Goal: Information Seeking & Learning: Learn about a topic

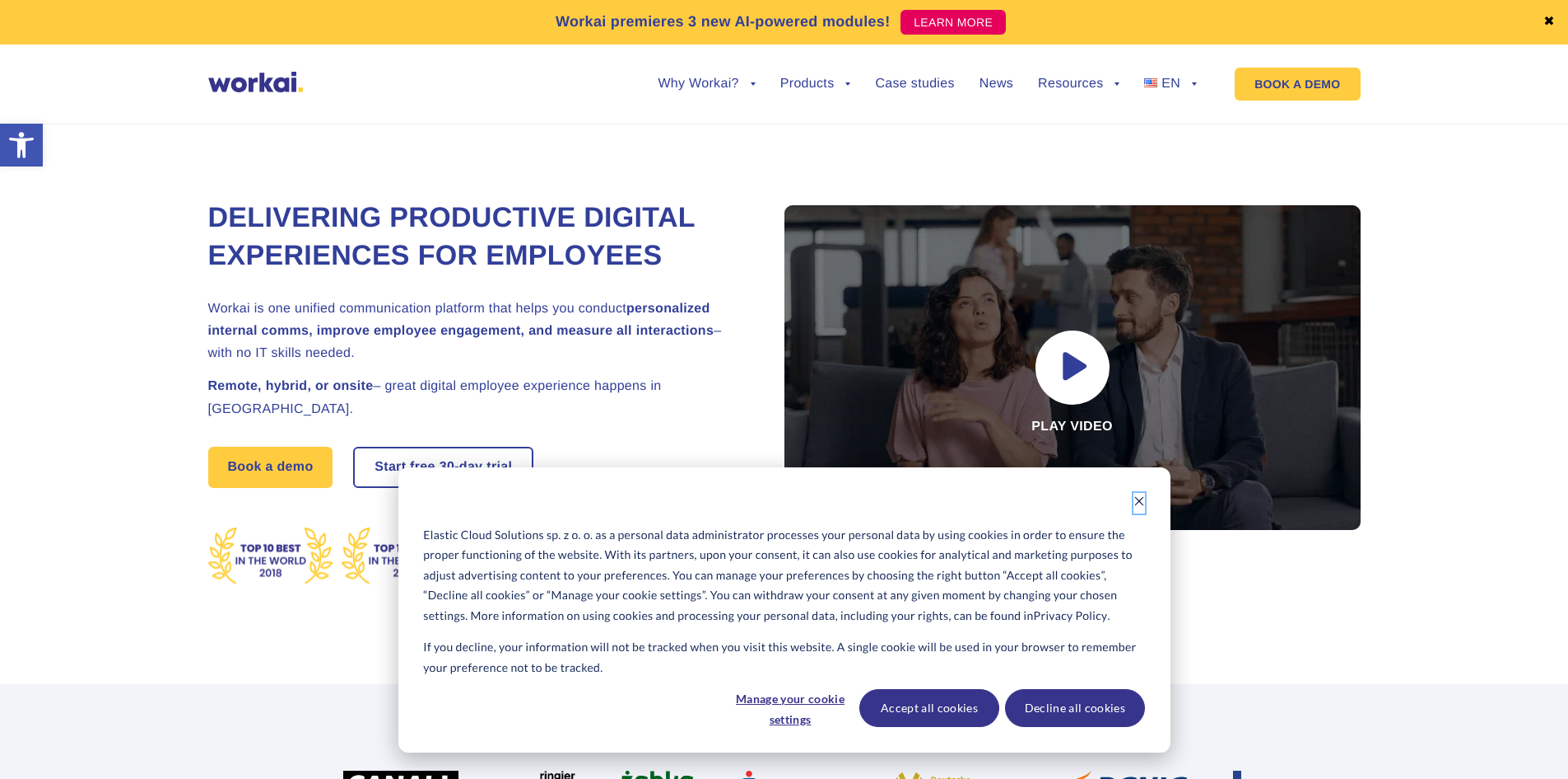
click at [1135, 492] on button "Dismiss cookie banner" at bounding box center [1139, 502] width 12 height 21
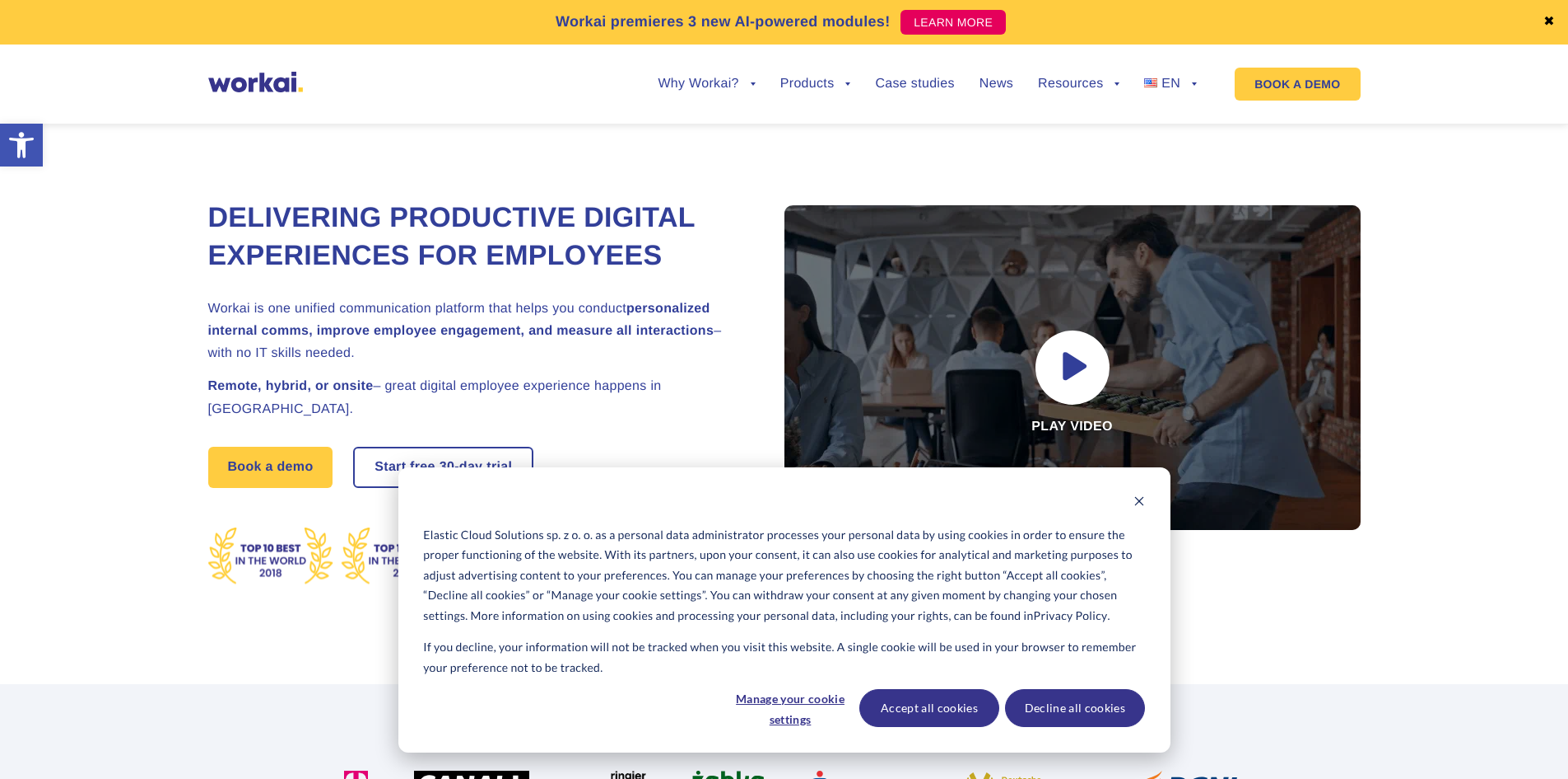
scroll to position [329, 0]
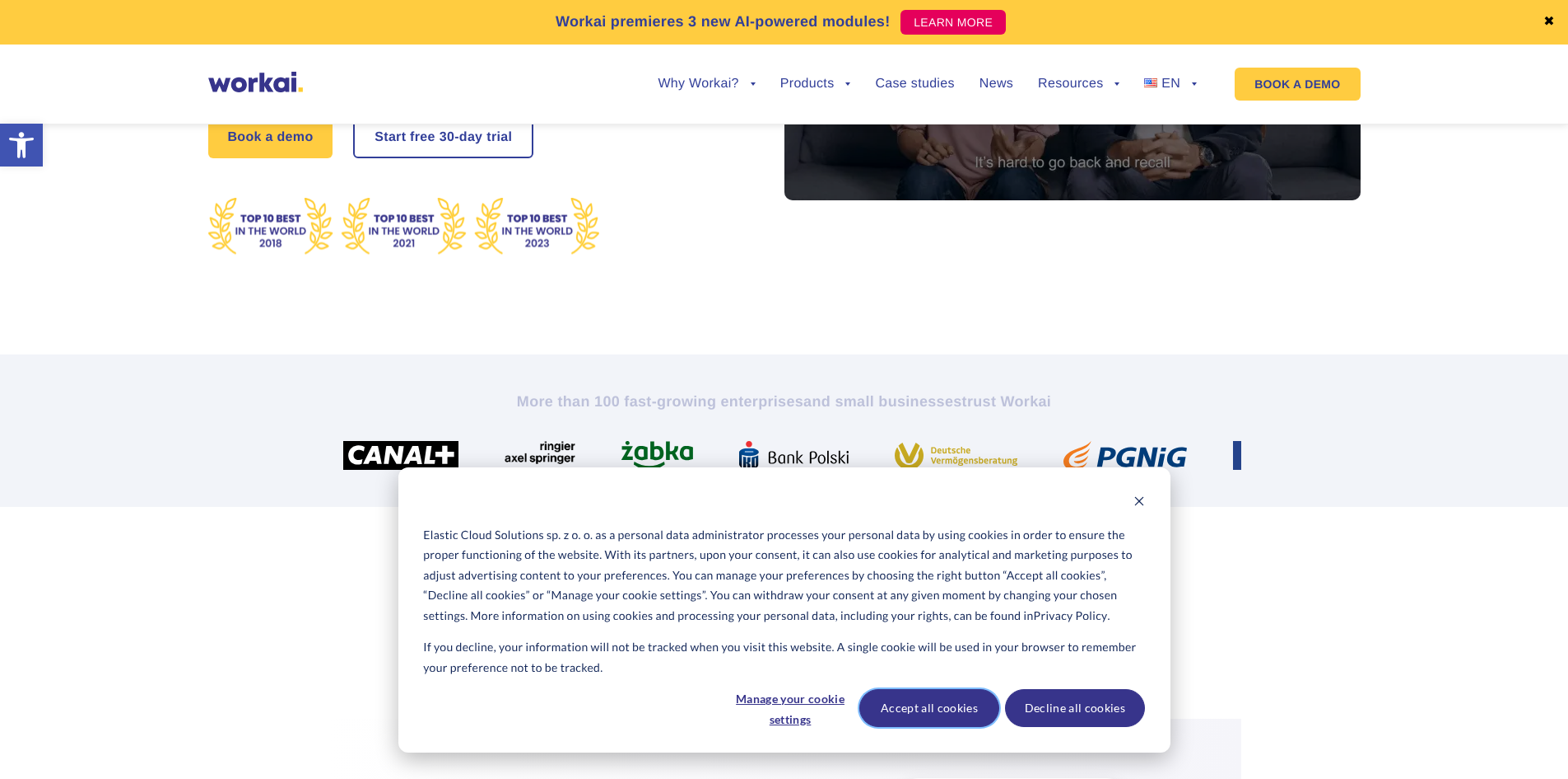
click at [952, 711] on button "Accept all cookies" at bounding box center [930, 707] width 140 height 38
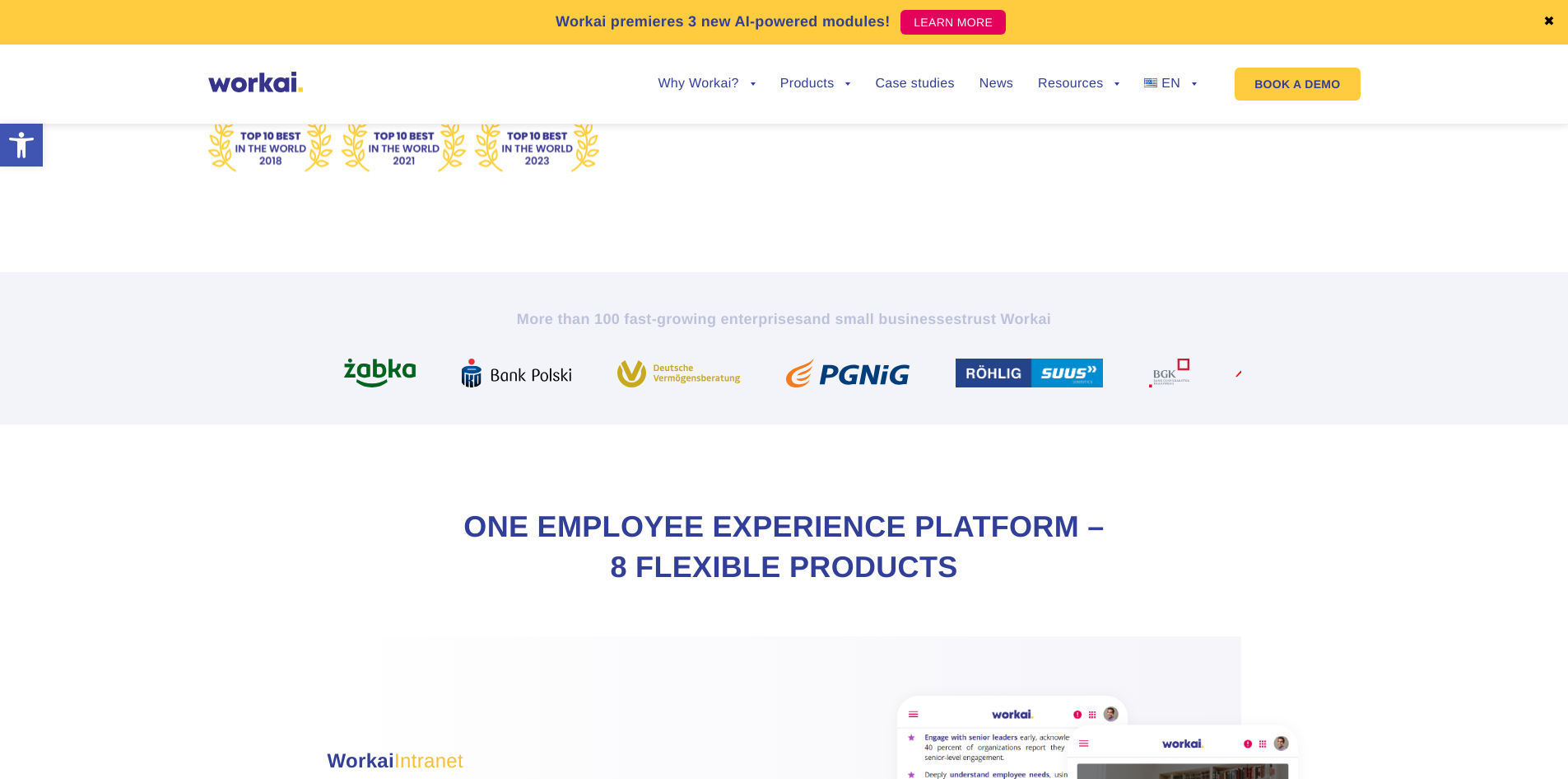
scroll to position [0, 0]
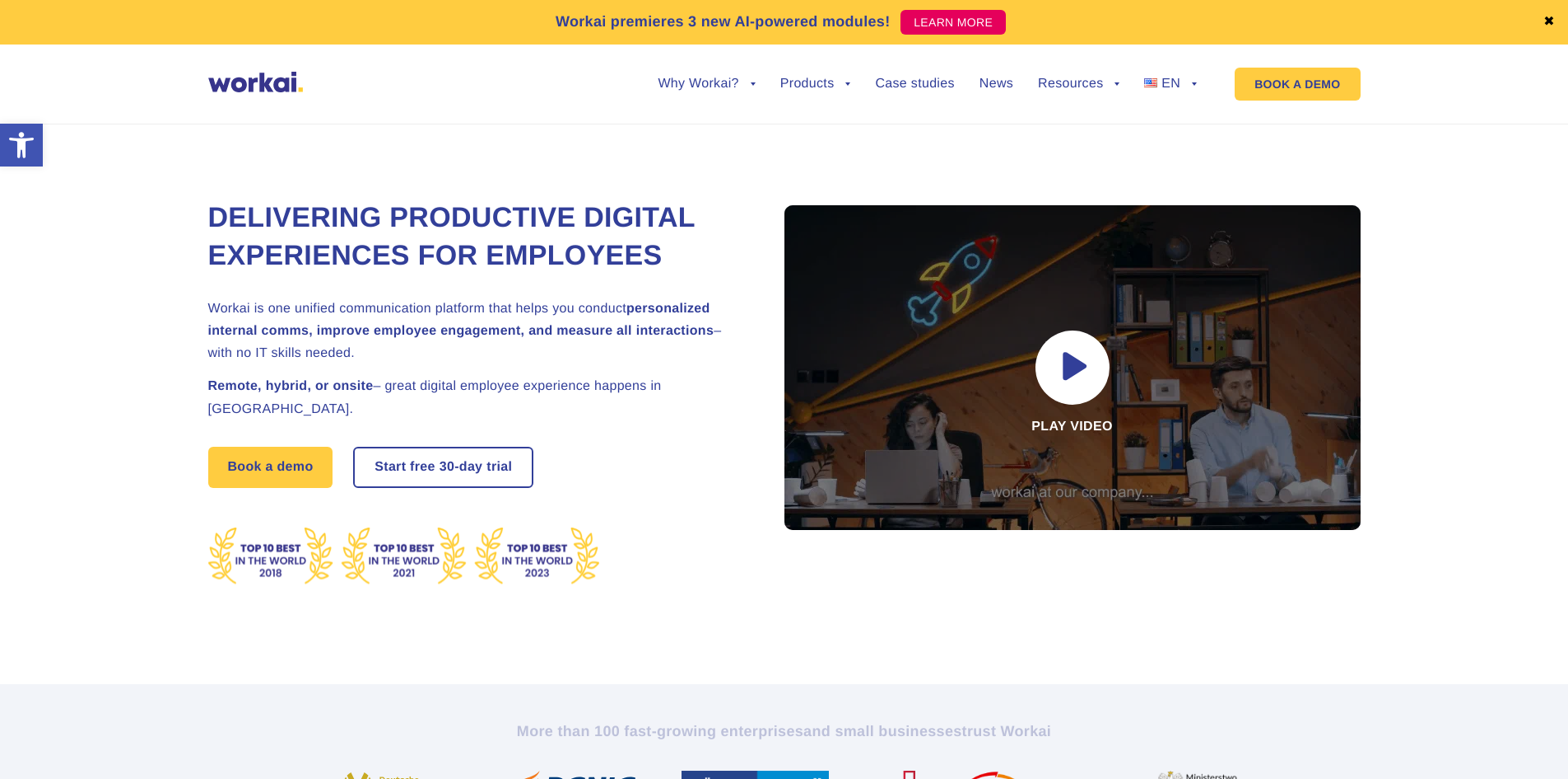
click at [1552, 24] on link "✖" at bounding box center [1550, 22] width 12 height 13
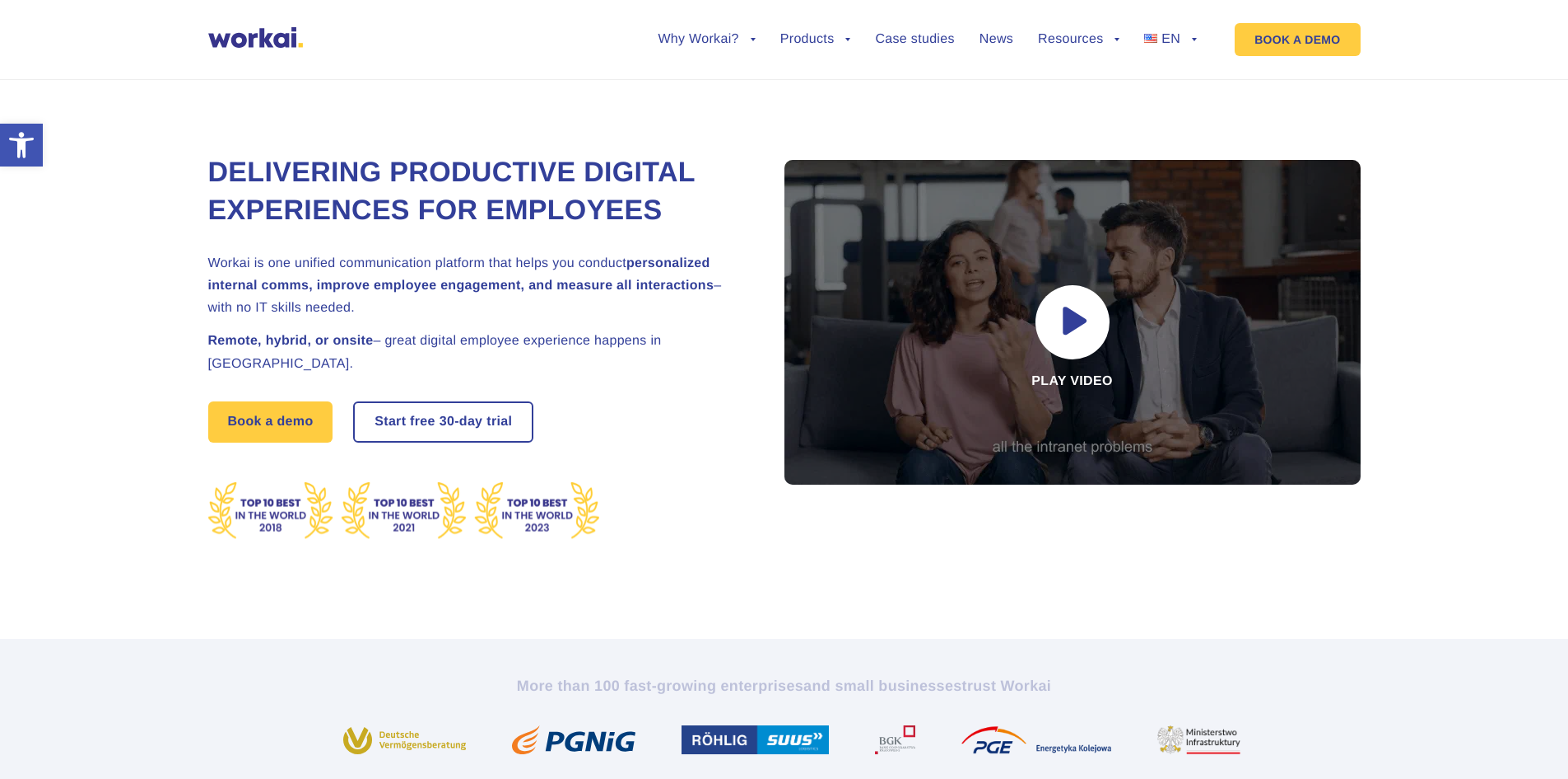
click at [1551, 24] on div "Workai premieres 3 new AI-powered modules! LEARN MORE ✖ Why Workai? back Why Wo…" at bounding box center [784, 40] width 1568 height 80
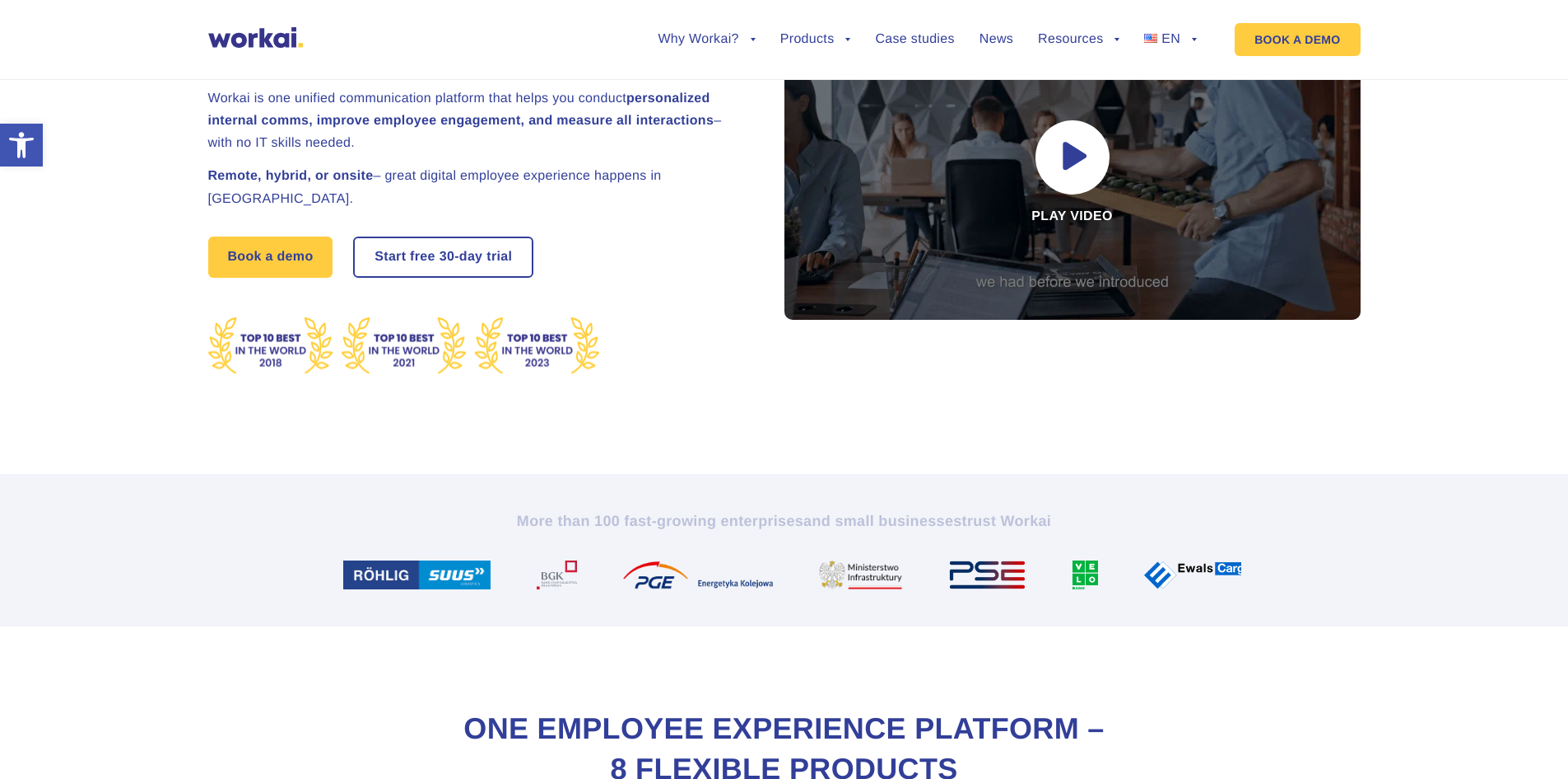
scroll to position [494, 0]
